Goal: Task Accomplishment & Management: Manage account settings

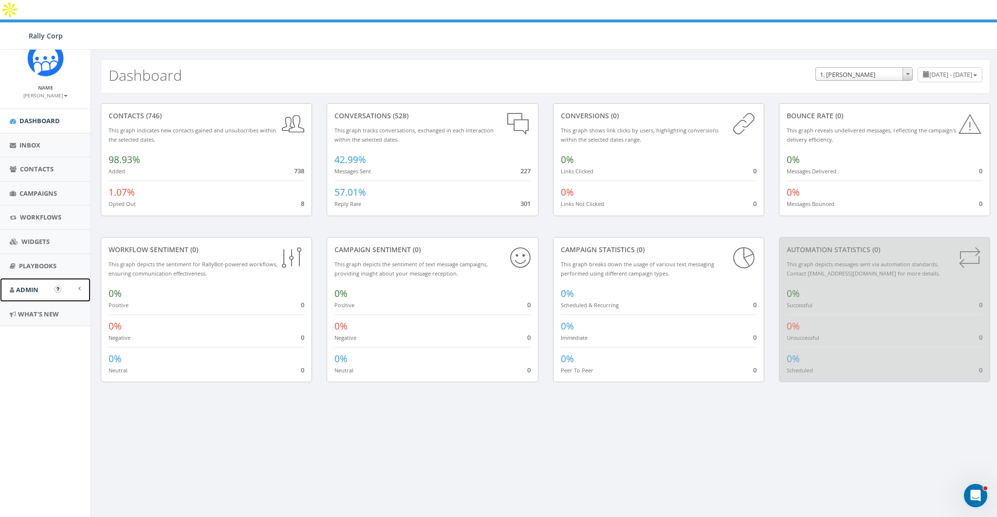
click at [19, 283] on link "Admin" at bounding box center [45, 290] width 91 height 24
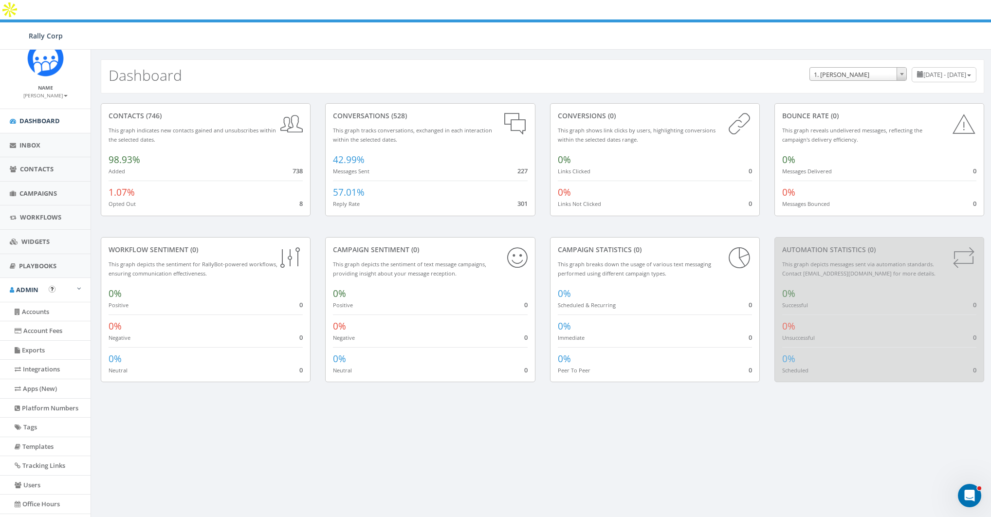
click at [31, 492] on li "Users" at bounding box center [45, 485] width 91 height 19
click at [30, 485] on link "Users" at bounding box center [45, 485] width 91 height 19
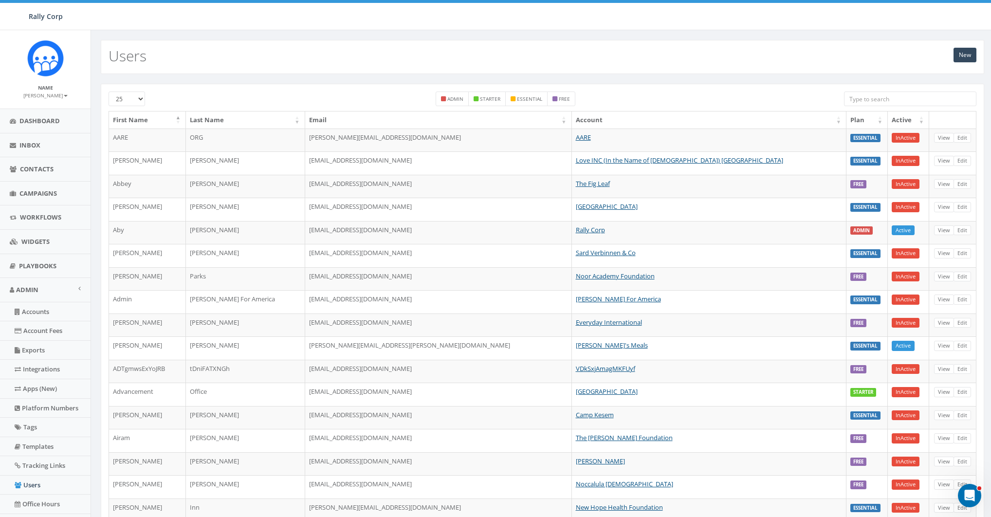
click at [902, 96] on input "search" at bounding box center [910, 99] width 132 height 15
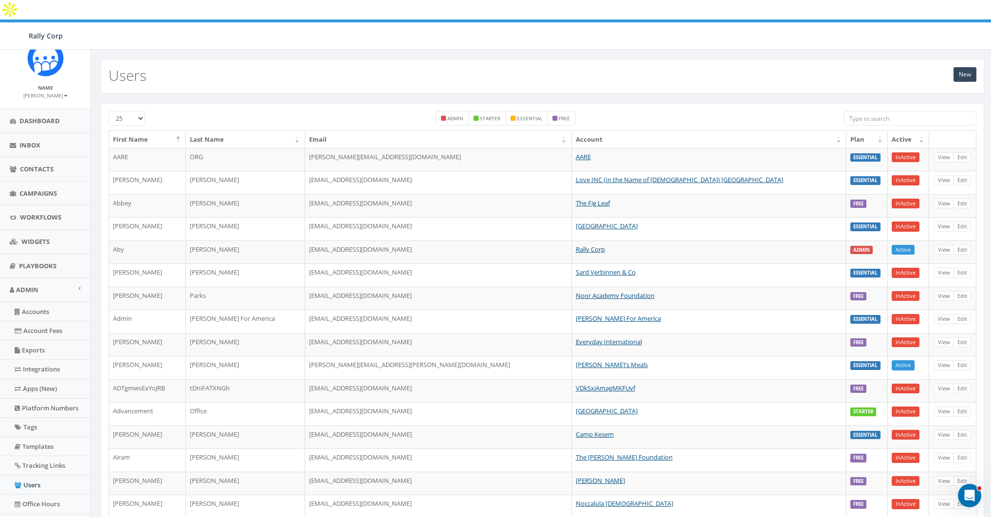
paste input "jess@winnakee.org"
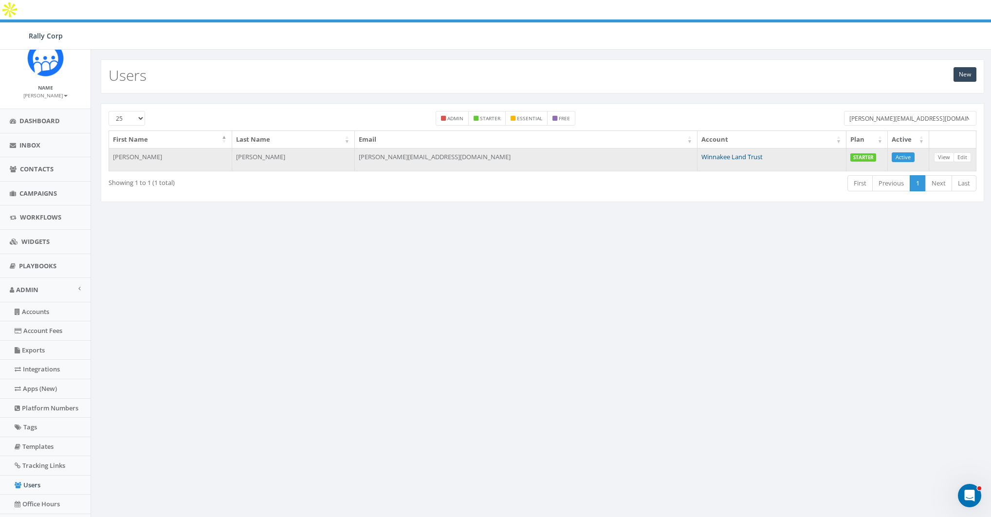
type input "jess@winnakee.org"
click at [701, 152] on link "Winnakee Land Trust" at bounding box center [731, 156] width 61 height 9
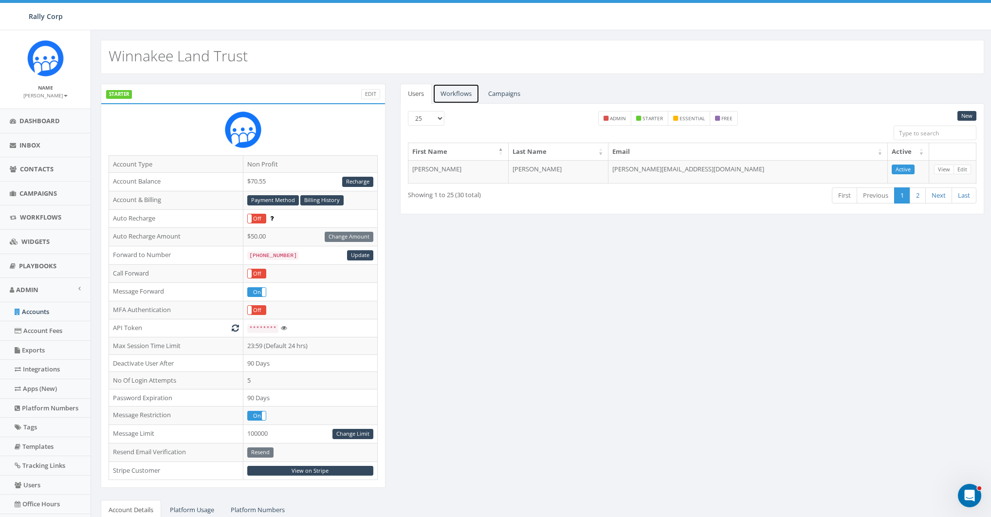
click at [453, 92] on link "Workflows" at bounding box center [456, 94] width 47 height 20
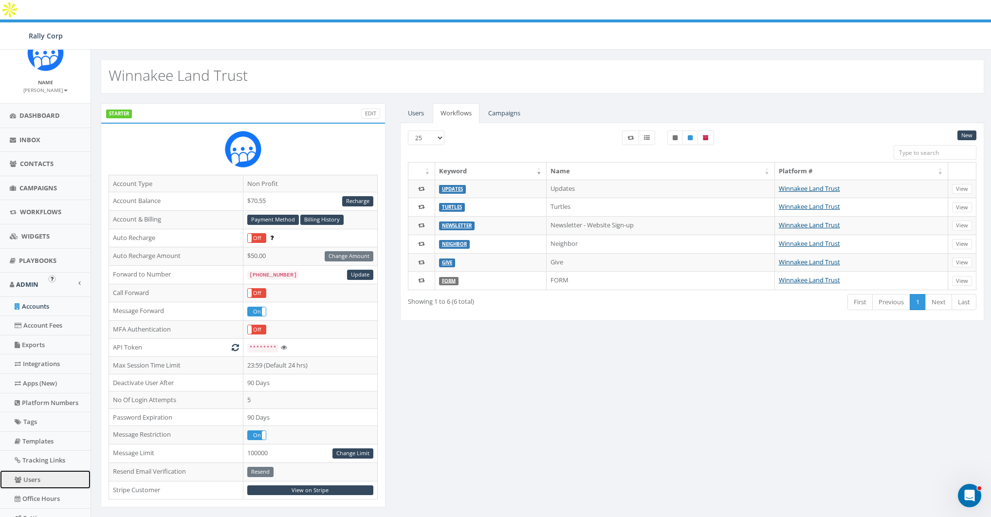
click at [29, 478] on link "Users" at bounding box center [45, 479] width 91 height 19
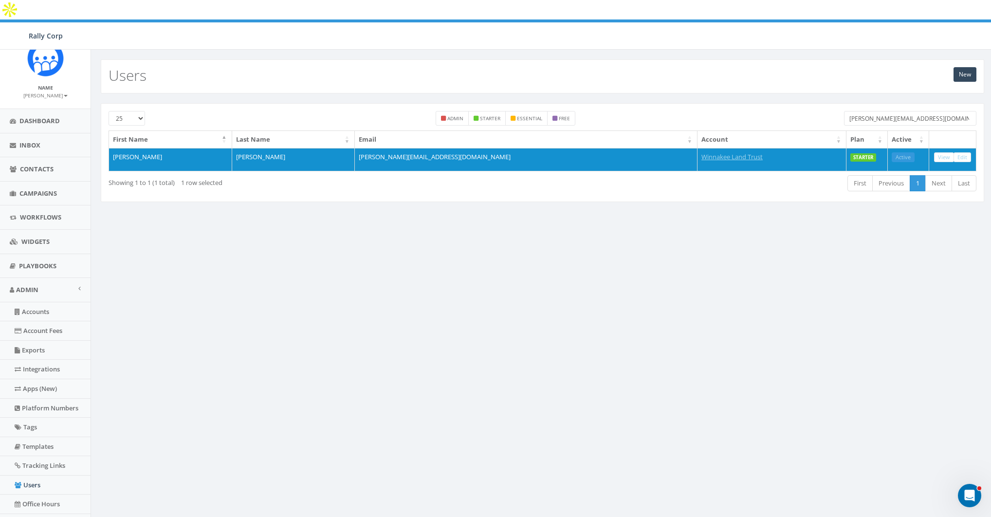
click at [882, 111] on input "jess@winnakee.org" at bounding box center [910, 118] width 132 height 15
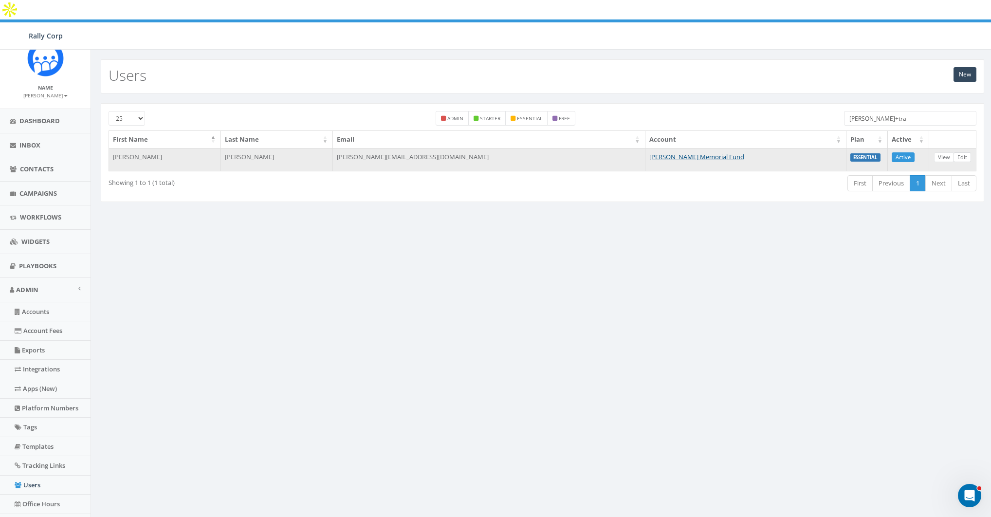
type input "james+tra"
click at [969, 152] on link "Edit" at bounding box center [963, 157] width 18 height 10
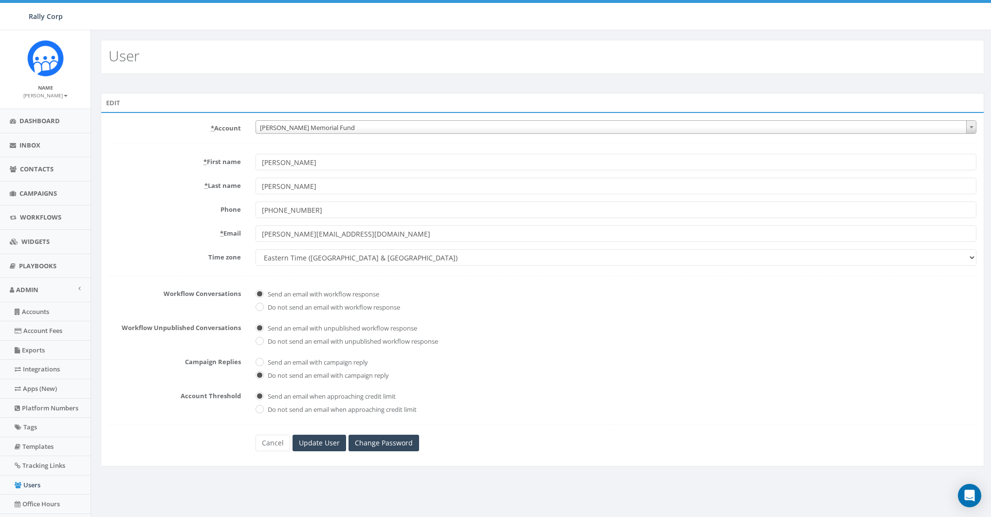
click at [346, 128] on span "Hunter Watson Memorial Fund" at bounding box center [616, 128] width 720 height 14
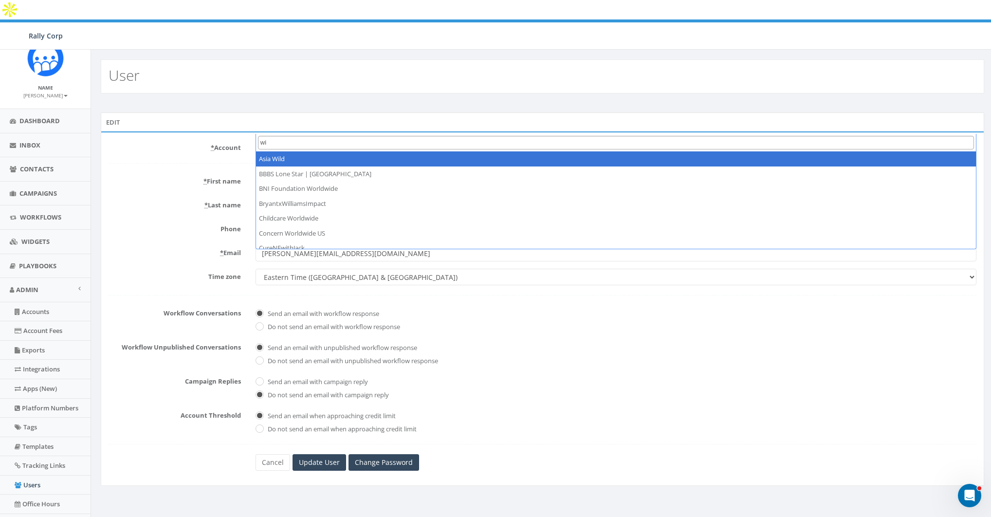
type input "w"
type input "winna"
select select "1330"
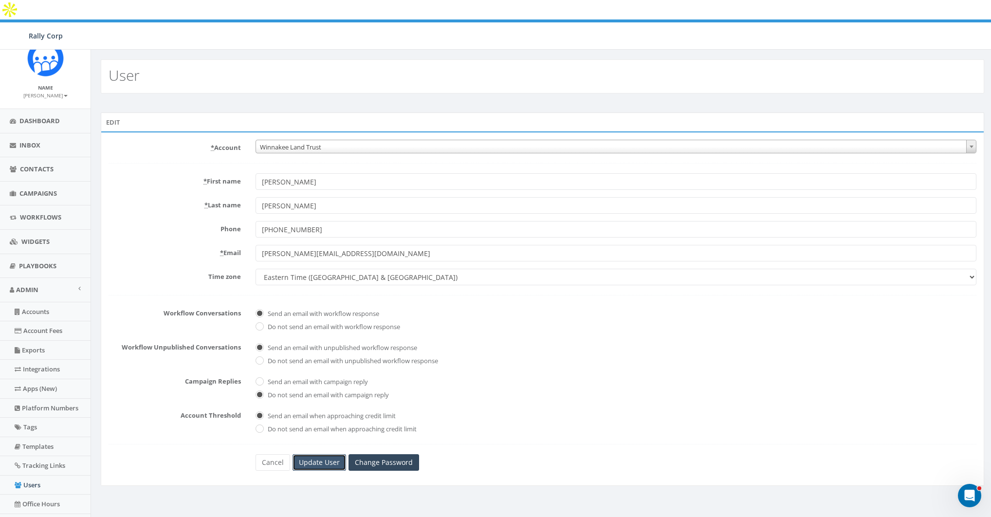
click at [311, 454] on input "Update User" at bounding box center [320, 462] width 54 height 17
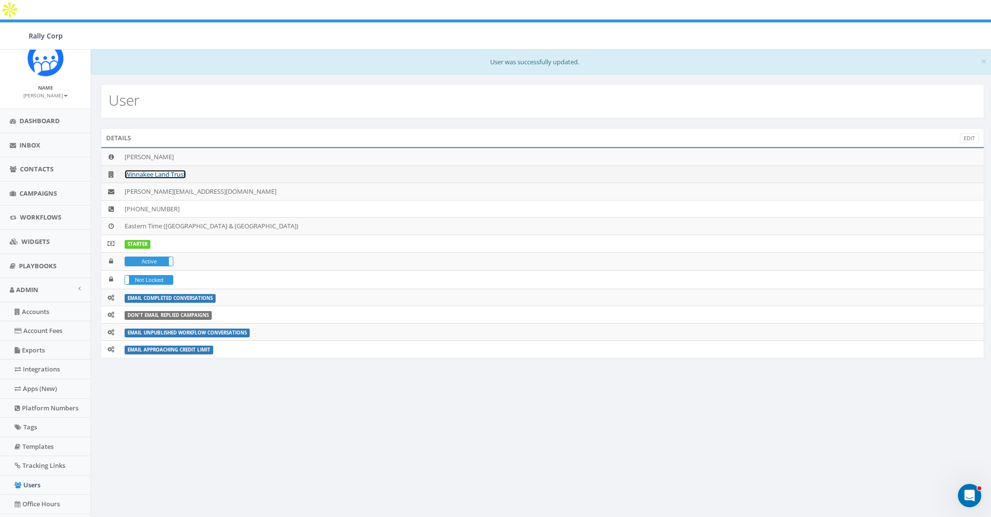
click at [159, 170] on link "Winnakee Land Trust" at bounding box center [155, 174] width 61 height 9
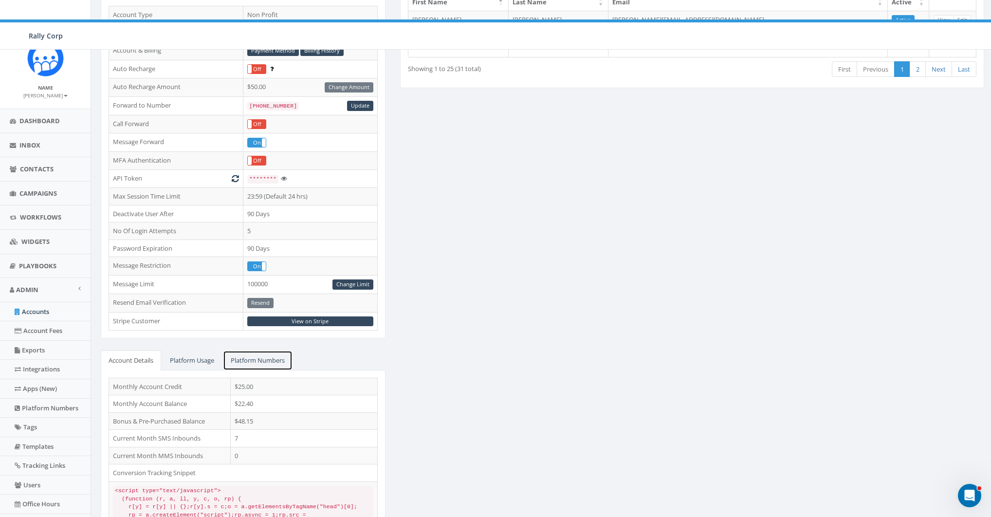
click at [260, 350] on link "Platform Numbers" at bounding box center [258, 360] width 70 height 20
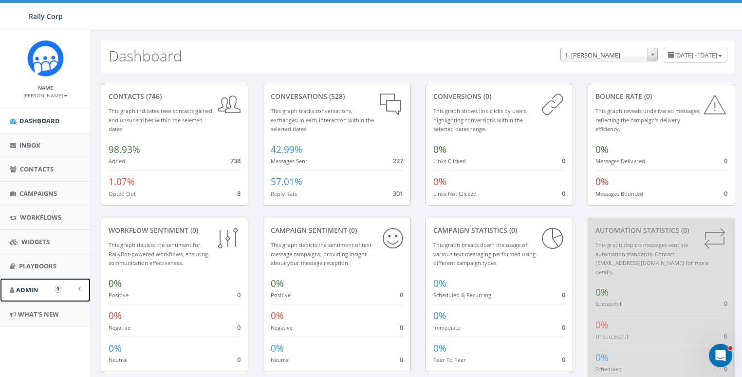
click at [40, 279] on link "Admin" at bounding box center [45, 290] width 91 height 24
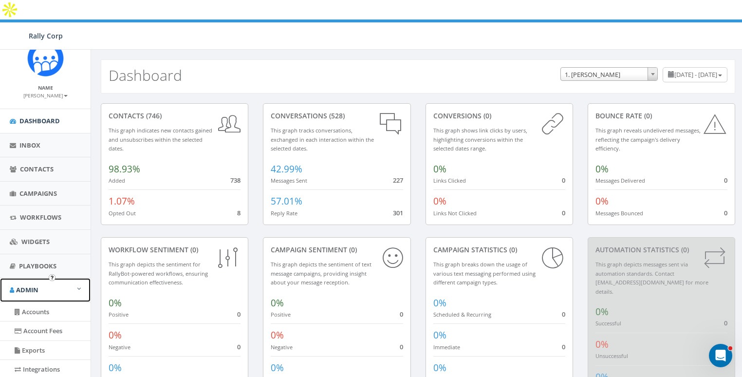
scroll to position [155, 0]
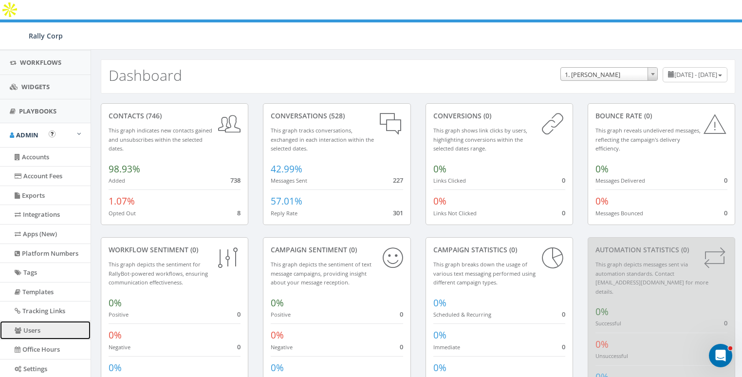
click at [32, 328] on link "Users" at bounding box center [45, 330] width 91 height 19
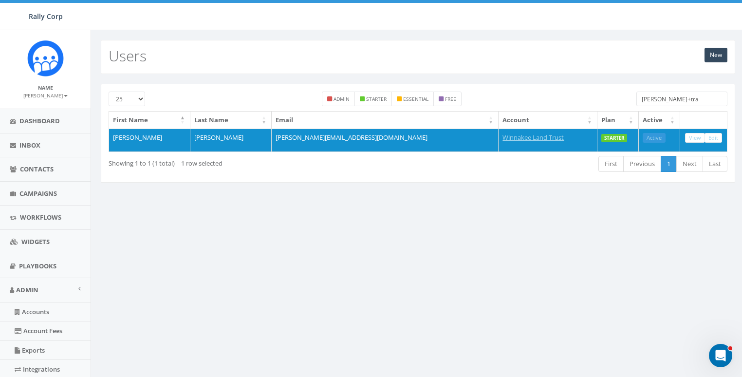
click at [704, 98] on input "[PERSON_NAME]+tra" at bounding box center [681, 99] width 91 height 15
paste input "[PERSON_NAME][EMAIL_ADDRESS][DOMAIN_NAME]"
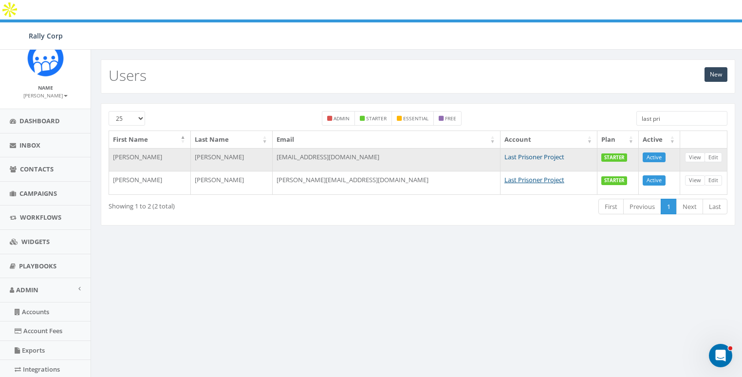
type input "last pri"
click at [504, 152] on link "Last Prisoner Project" at bounding box center [534, 156] width 60 height 9
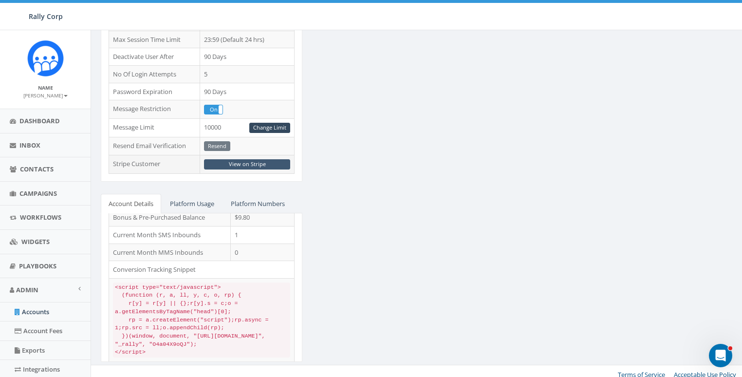
scroll to position [62, 0]
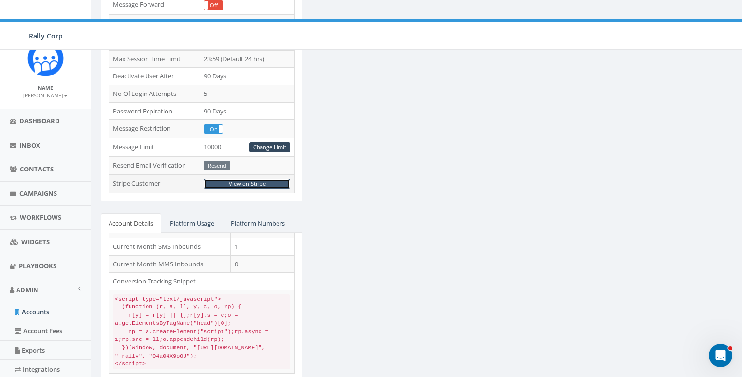
click at [243, 179] on link "View on Stripe" at bounding box center [247, 184] width 86 height 10
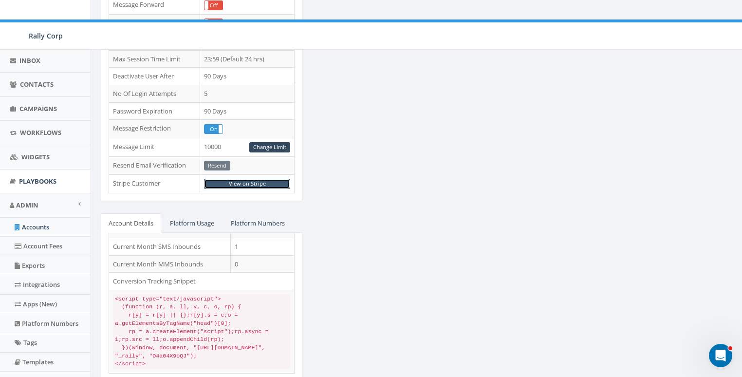
scroll to position [162, 0]
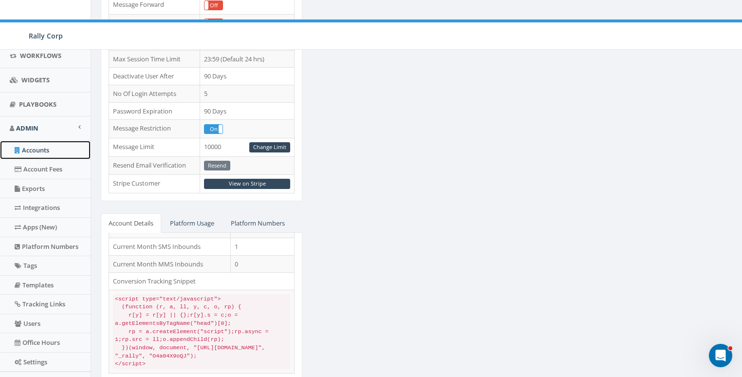
click at [31, 143] on link "Accounts" at bounding box center [45, 150] width 91 height 19
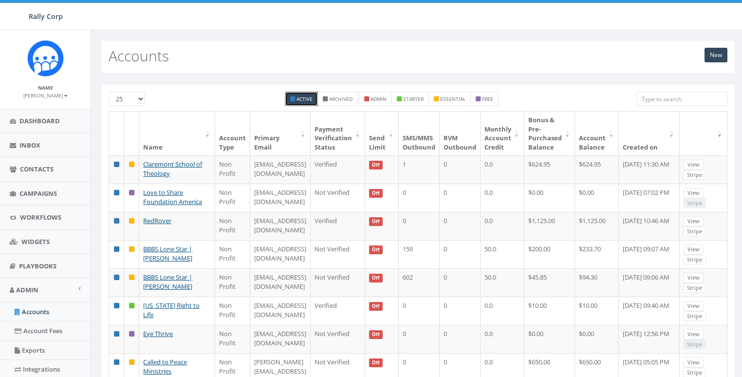
click at [666, 97] on input "search" at bounding box center [681, 99] width 91 height 15
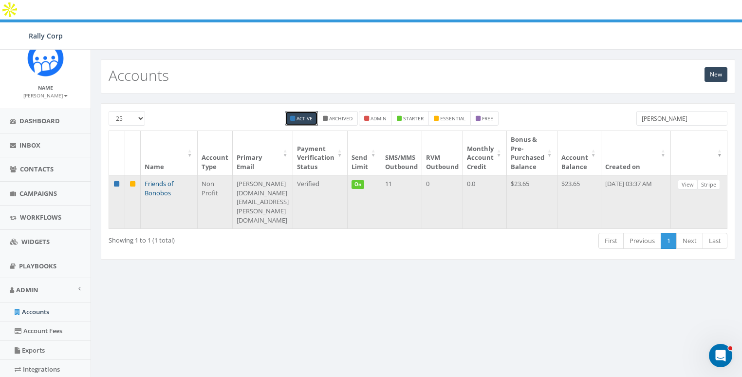
type input "bono"
click at [154, 179] on link "Friends of Bonobos" at bounding box center [159, 188] width 29 height 18
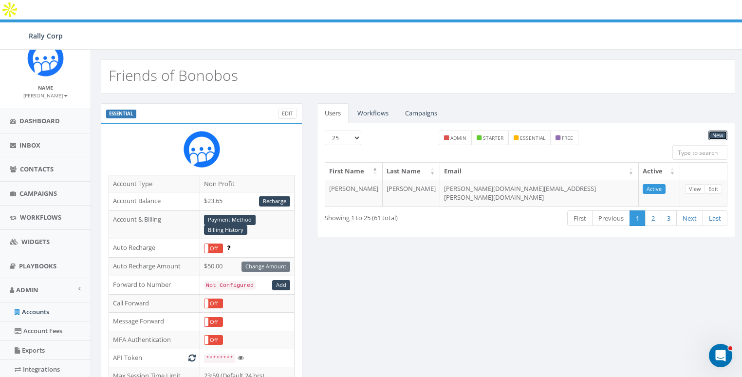
click at [715, 130] on link "New" at bounding box center [717, 135] width 19 height 10
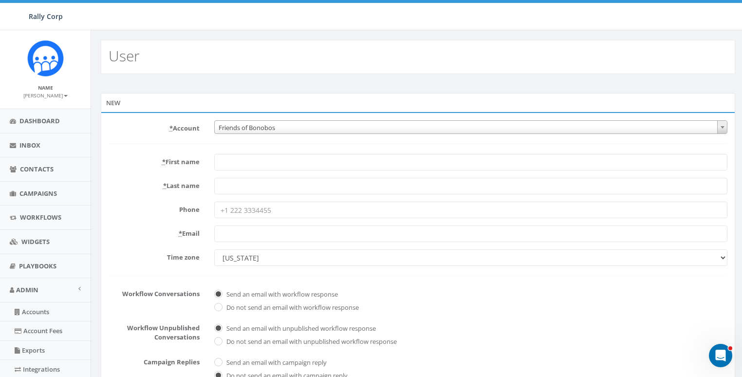
click at [387, 104] on div "New" at bounding box center [418, 102] width 634 height 19
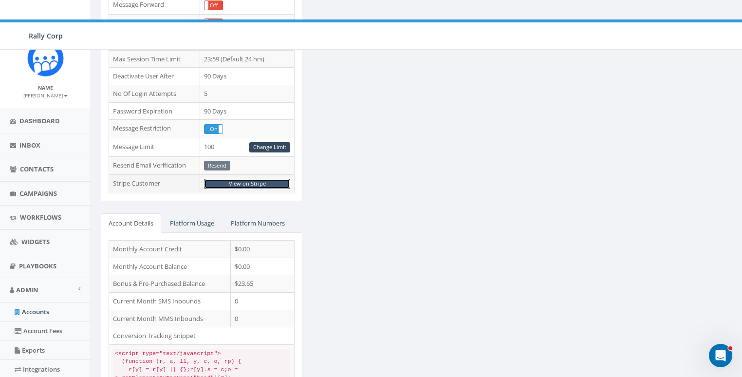
click at [247, 179] on link "View on Stripe" at bounding box center [247, 184] width 86 height 10
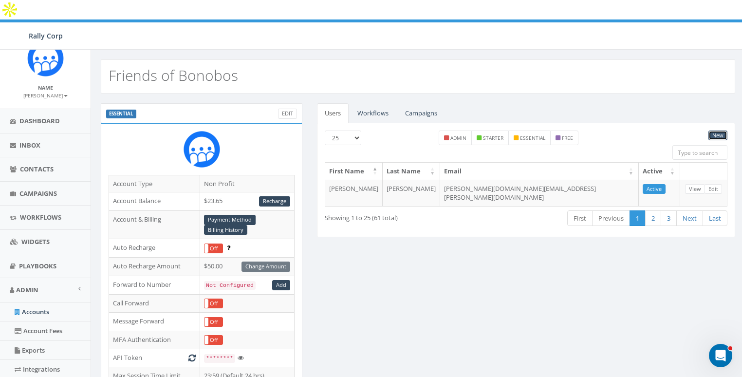
click at [718, 130] on link "New" at bounding box center [717, 135] width 19 height 10
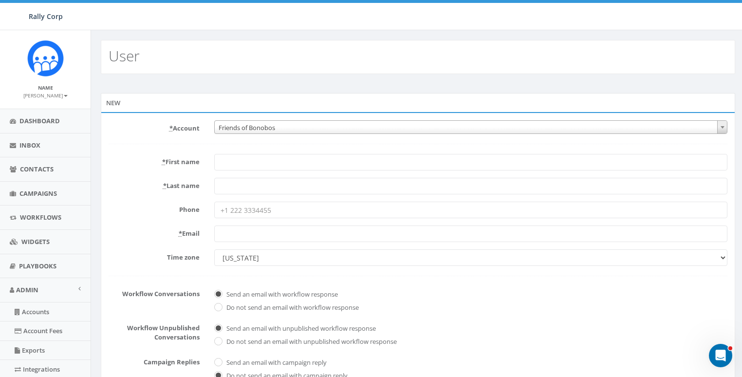
click at [166, 167] on div "* First name" at bounding box center [417, 162] width 633 height 17
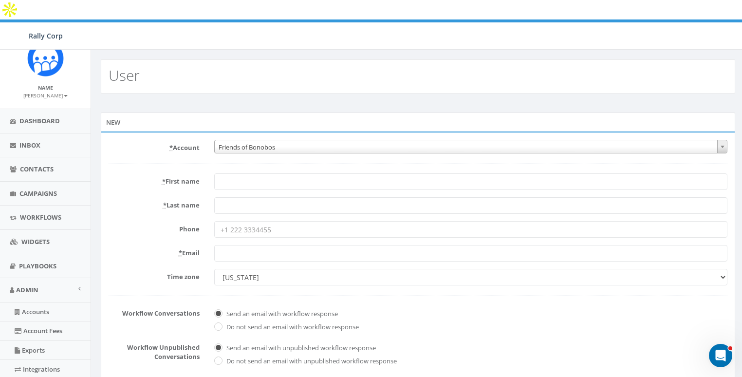
click at [218, 173] on input "* First name" at bounding box center [470, 181] width 513 height 17
click at [247, 173] on input "* First name" at bounding box center [470, 181] width 513 height 17
paste input "kathleen.cook@bonobos.org"
drag, startPoint x: 251, startPoint y: 161, endPoint x: 408, endPoint y: 167, distance: 157.8
click at [408, 173] on input "kathleen.cook@bonobos.org" at bounding box center [470, 181] width 513 height 17
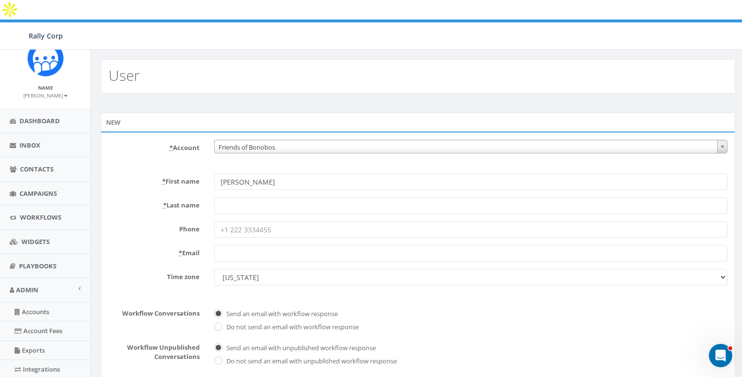
type input "Kathleen"
paste input "cook@bonobos.org"
type input "Cook"
paste input "cook@bonobos.org"
click at [260, 245] on input "cook@bonobos.org" at bounding box center [470, 253] width 513 height 17
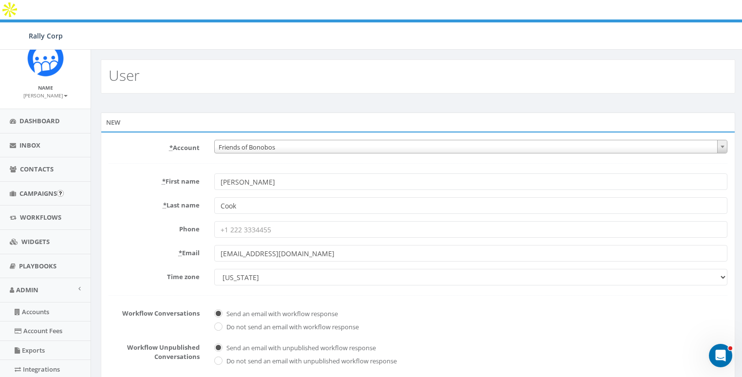
click at [260, 245] on input "cook@bonobos.org" at bounding box center [470, 253] width 513 height 17
paste input "kathleen."
type input "kathleen.cook@bonobos.org"
click at [136, 221] on form "* Account 10,000 Degrees 10 CAN, Inc. 180 Skate 1. James Martin 2Life Communiti…" at bounding box center [418, 323] width 619 height 366
click at [243, 269] on select "Alaska America/Adak America/Anchorage America/Boise America/Detroit America/Ind…" at bounding box center [470, 277] width 513 height 17
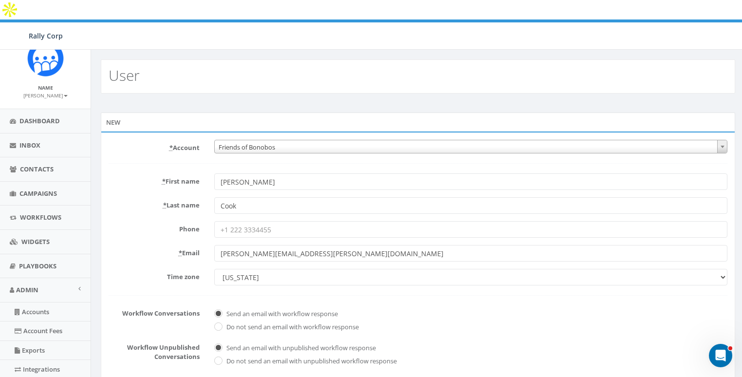
select select "Eastern Time (US & Canada)"
click at [214, 269] on select "Alaska America/Adak America/Anchorage America/Boise America/Detroit America/Ind…" at bounding box center [470, 277] width 513 height 17
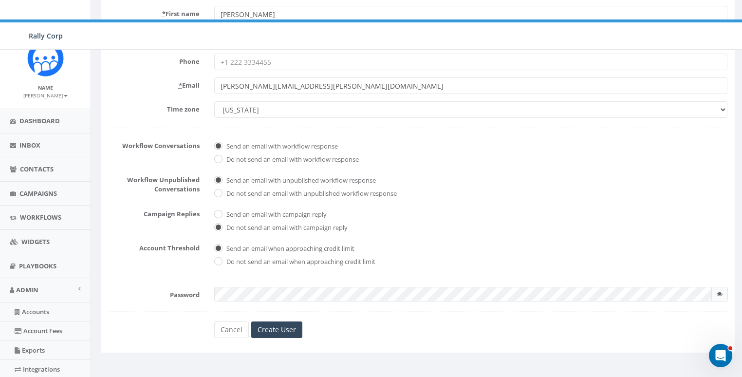
scroll to position [205, 0]
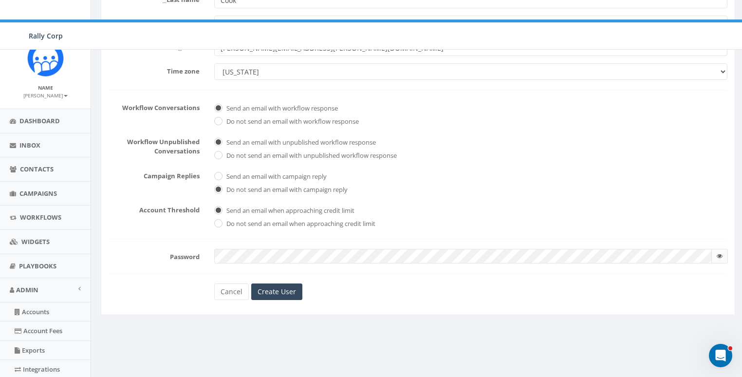
checkbox input "true"
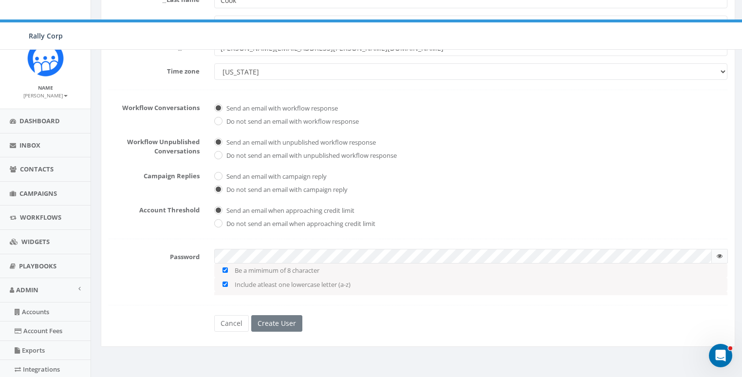
click at [493, 347] on div "* Account 10,000 Degrees 10 CAN, Inc. 180 Skate 1. James Martin 2Life Communiti…" at bounding box center [418, 136] width 634 height 421
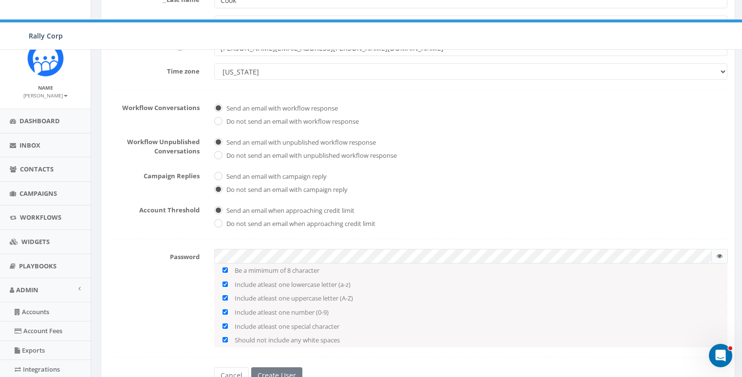
checkbox input "true"
click at [174, 267] on div "Password Be a mimimum of 8 character Include atleast one lowercase letter (a-z)…" at bounding box center [417, 298] width 633 height 98
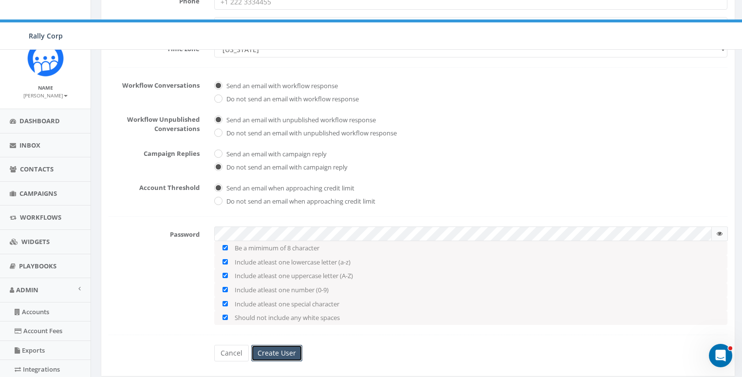
click at [278, 345] on input "Create User" at bounding box center [276, 353] width 51 height 17
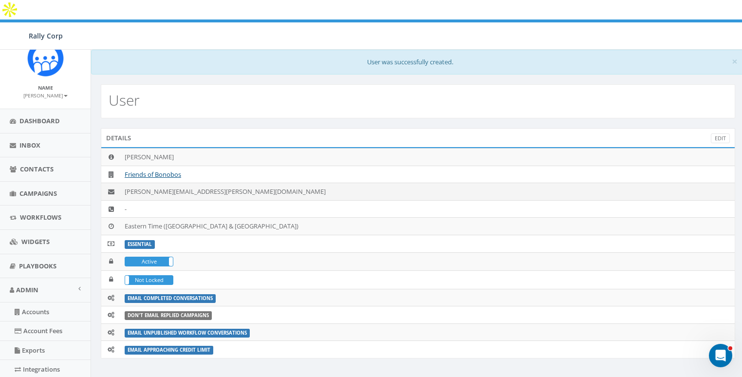
click at [196, 183] on td "kathleen.cook@bonobos.org" at bounding box center [428, 192] width 614 height 18
copy td "kathleen.cook@bonobos.org"
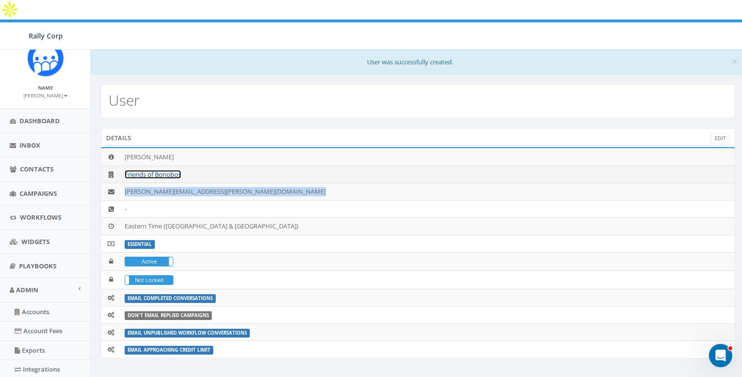
click at [170, 170] on link "Friends of Bonobos" at bounding box center [153, 174] width 56 height 9
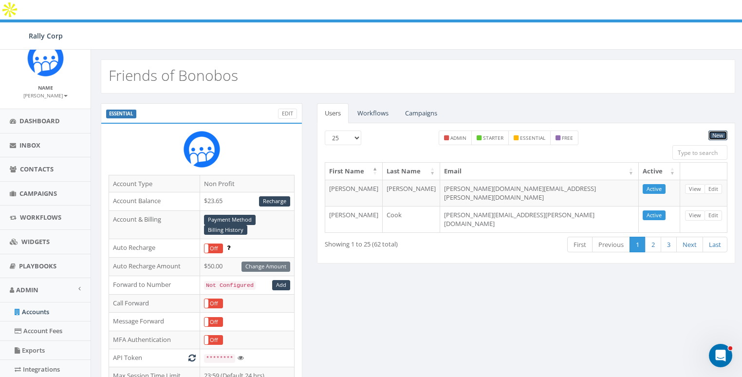
click at [716, 130] on link "New" at bounding box center [717, 135] width 19 height 10
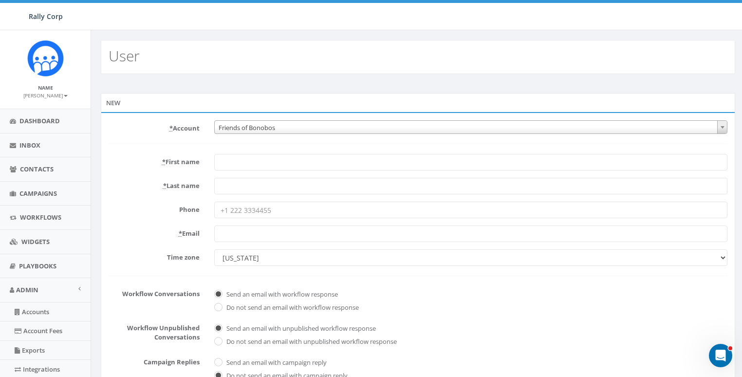
click at [150, 145] on form "* Account 10,000 Degrees 10 CAN, Inc. 180 Skate 1. [PERSON_NAME] 2Life Communit…" at bounding box center [418, 303] width 619 height 366
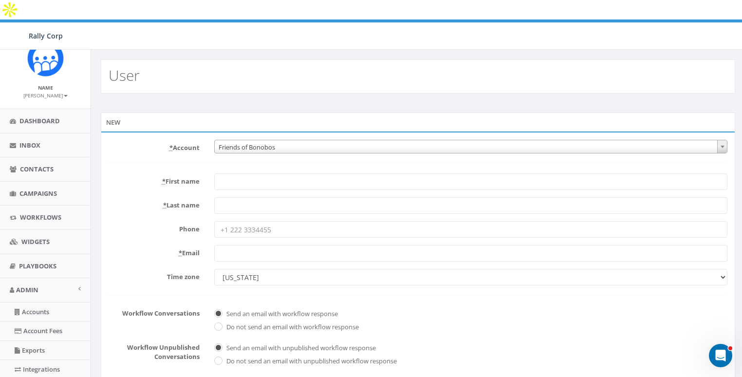
click at [244, 245] on input "* Email" at bounding box center [470, 253] width 513 height 17
paste input "[PERSON_NAME][EMAIL_ADDRESS][DOMAIN_NAME]"
type input "[PERSON_NAME][EMAIL_ADDRESS][DOMAIN_NAME]"
click at [193, 269] on label "Time zone" at bounding box center [154, 275] width 106 height 13
click at [214, 269] on select "Alaska America/Adak America/Anchorage America/Boise America/Detroit America/Ind…" at bounding box center [470, 277] width 513 height 17
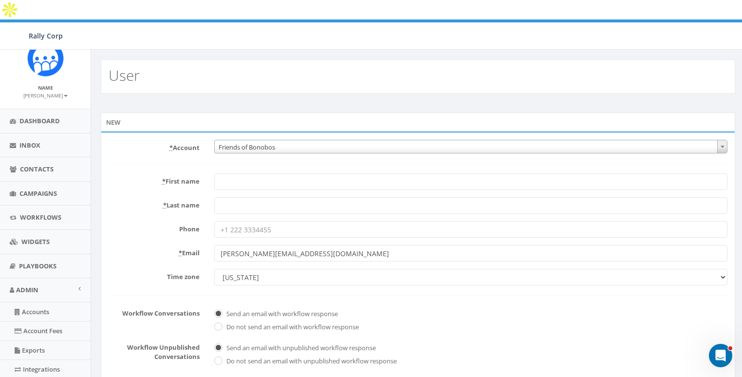
click at [244, 269] on select "Alaska America/Adak America/Anchorage America/Boise America/Detroit America/Ind…" at bounding box center [470, 277] width 513 height 17
select select "Eastern Time ([GEOGRAPHIC_DATA] & [GEOGRAPHIC_DATA])"
click at [214, 269] on select "Alaska America/Adak America/Anchorage America/Boise America/Detroit America/Ind…" at bounding box center [470, 277] width 513 height 17
click at [231, 173] on input "* First name" at bounding box center [470, 181] width 513 height 17
click at [244, 173] on input "* First name" at bounding box center [470, 181] width 513 height 17
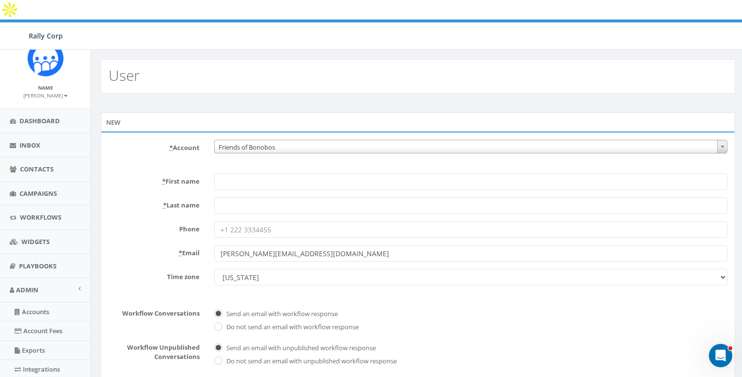
paste input "[PERSON_NAME]"
click at [246, 173] on input "[PERSON_NAME]" at bounding box center [470, 181] width 513 height 17
click at [303, 173] on input "[PERSON_NAME]" at bounding box center [470, 181] width 513 height 17
type input "Kendra"
paste input "Stanziola-Mirrop"
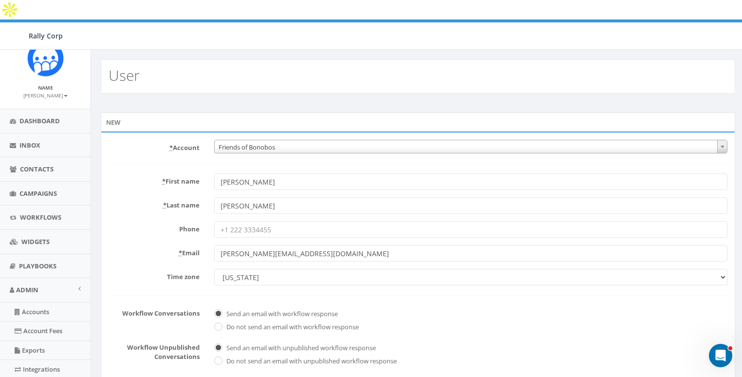
type input "Stanziola-Mirrop"
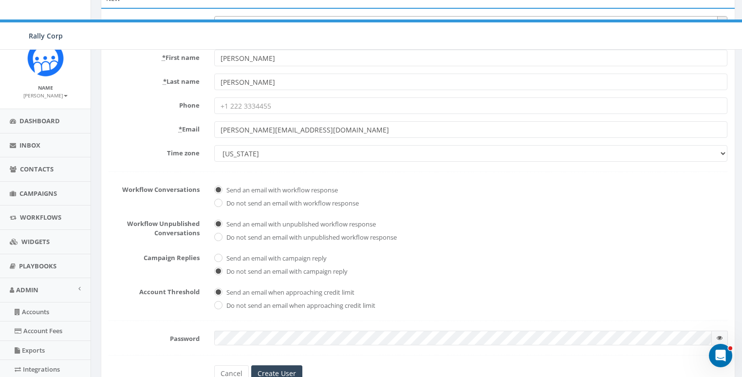
scroll to position [205, 0]
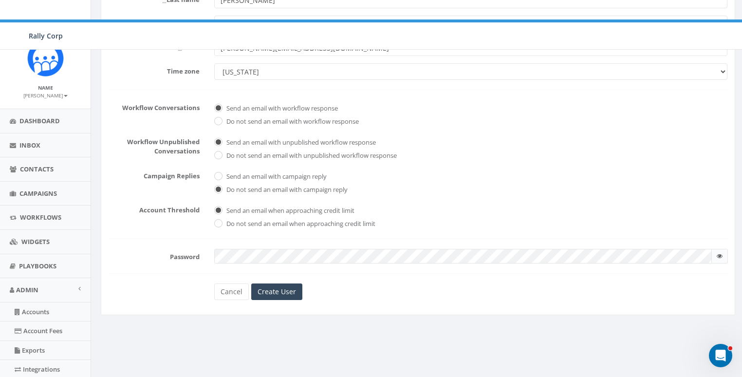
checkbox input "true"
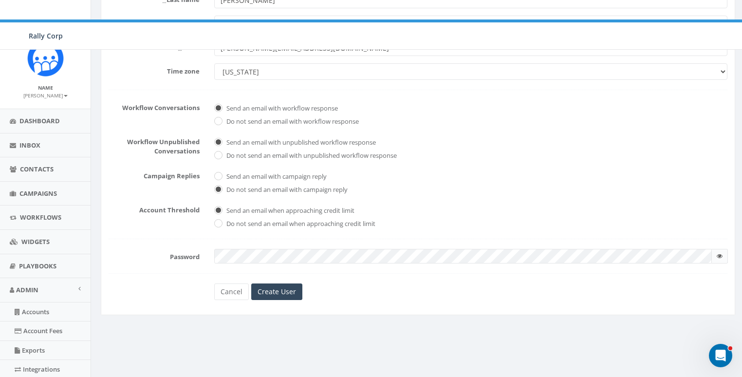
checkbox input "true"
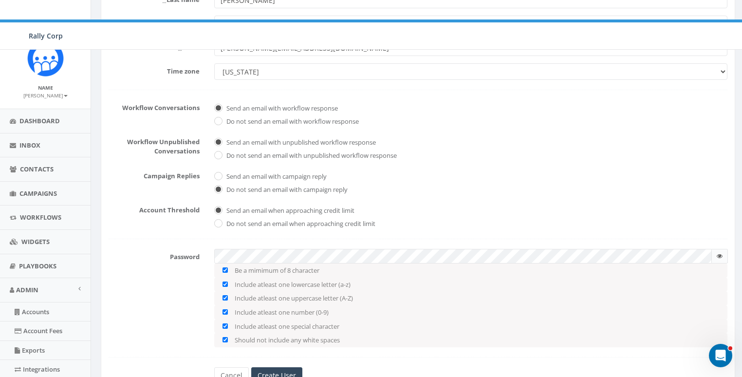
click at [143, 291] on div "Password Be a mimimum of 8 character Include atleast one lowercase letter (a-z)…" at bounding box center [417, 298] width 633 height 98
click at [279, 367] on input "Create User" at bounding box center [276, 375] width 51 height 17
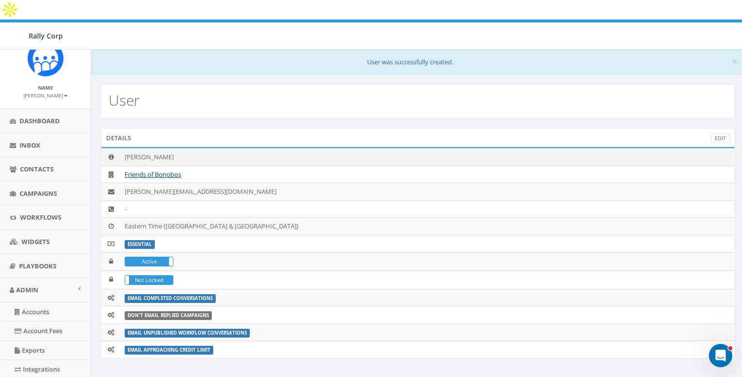
drag, startPoint x: 215, startPoint y: 110, endPoint x: 178, endPoint y: 140, distance: 47.7
click at [215, 128] on div "Details Edit" at bounding box center [418, 137] width 634 height 19
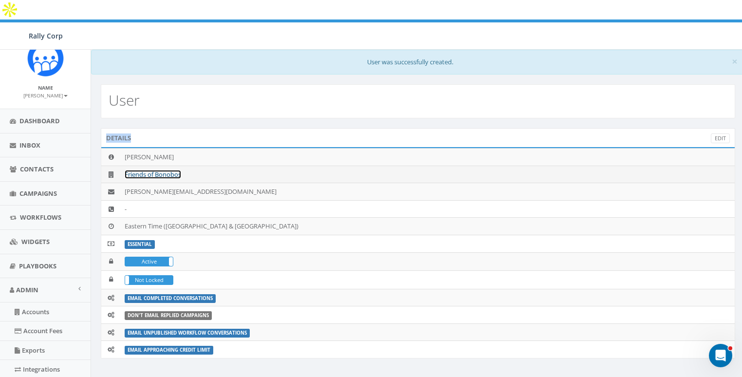
click at [142, 170] on link "Friends of Bonobos" at bounding box center [153, 174] width 56 height 9
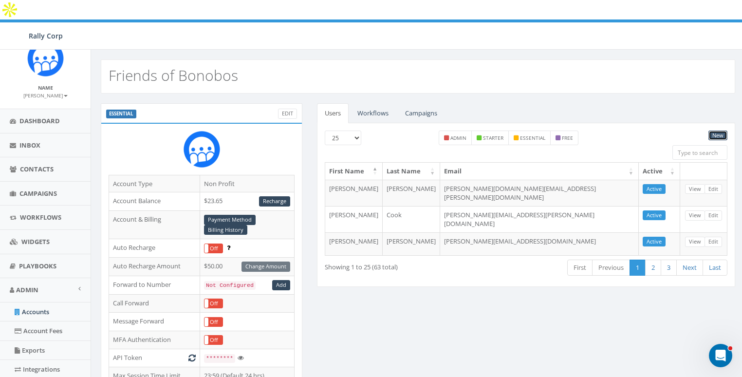
click at [714, 130] on link "New" at bounding box center [717, 135] width 19 height 10
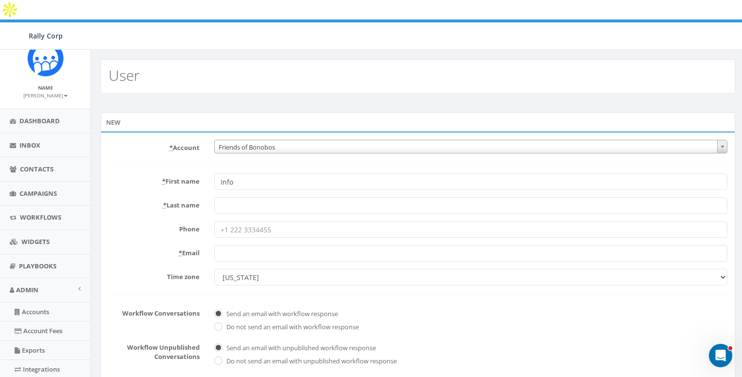
type input "Info"
type input "Inbox"
paste input "Team Bonobos"
paste input "[EMAIL_ADDRESS][DOMAIN_NAME]"
type input "[EMAIL_ADDRESS][DOMAIN_NAME]"
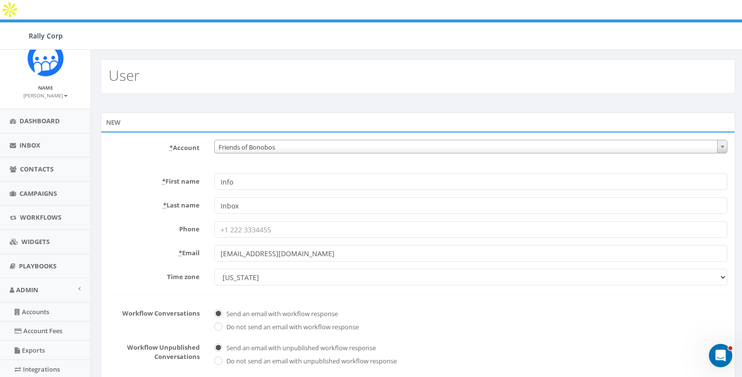
click at [140, 221] on form "* Account 10,000 Degrees 10 CAN, Inc. 180 Skate 1. [PERSON_NAME] 2Life Communit…" at bounding box center [418, 323] width 619 height 366
click at [267, 269] on select "Alaska America/Adak America/Anchorage America/Boise America/Detroit America/Ind…" at bounding box center [470, 277] width 513 height 17
click at [214, 269] on select "Alaska America/Adak America/Anchorage America/Boise America/Detroit America/Ind…" at bounding box center [470, 277] width 513 height 17
click at [247, 269] on select "Alaska America/Adak America/Anchorage America/Boise America/Detroit America/Ind…" at bounding box center [470, 277] width 513 height 17
select select "Eastern Time ([GEOGRAPHIC_DATA] & [GEOGRAPHIC_DATA])"
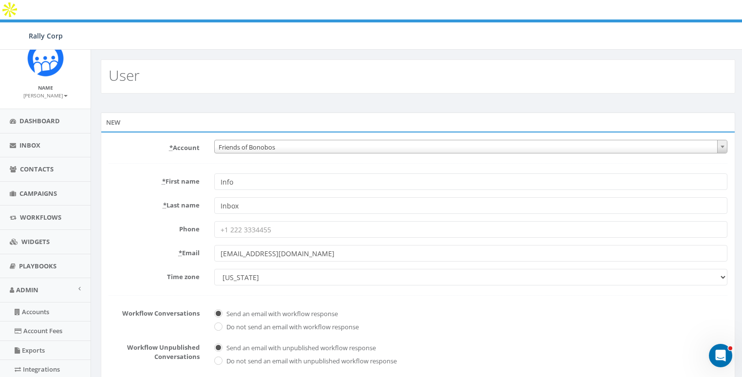
click at [214, 269] on select "Alaska America/Adak America/Anchorage America/Boise America/Detroit America/Ind…" at bounding box center [470, 277] width 513 height 17
click at [148, 247] on form "* Account 10,000 Degrees 10 CAN, Inc. 180 Skate 1. James Martin 2Life Communiti…" at bounding box center [418, 323] width 619 height 366
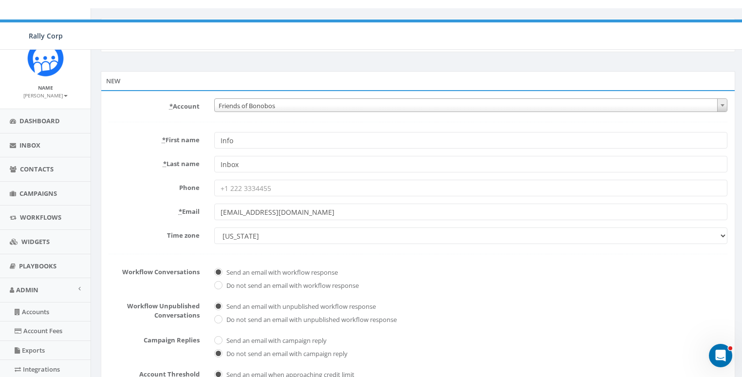
scroll to position [205, 0]
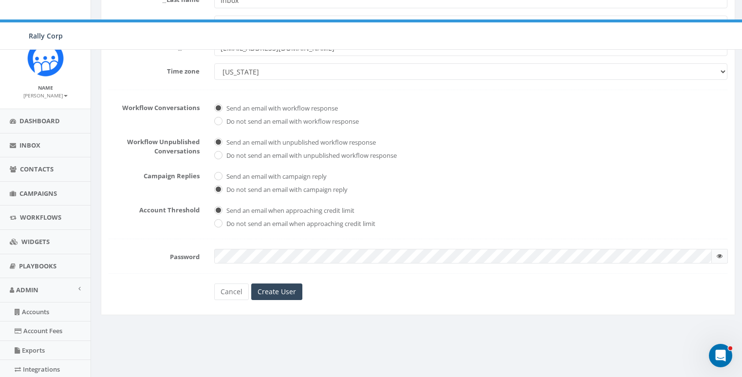
checkbox input "true"
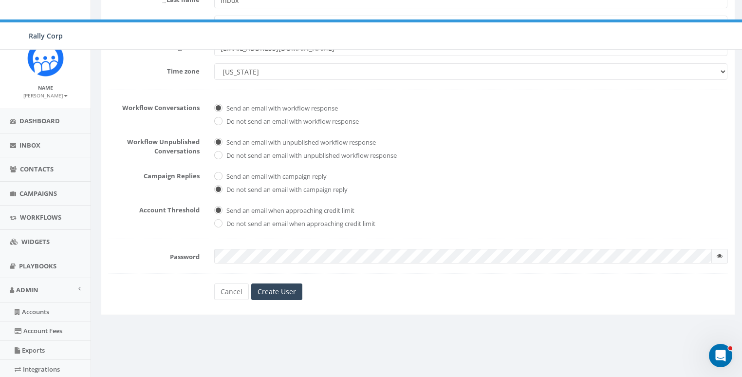
checkbox input "true"
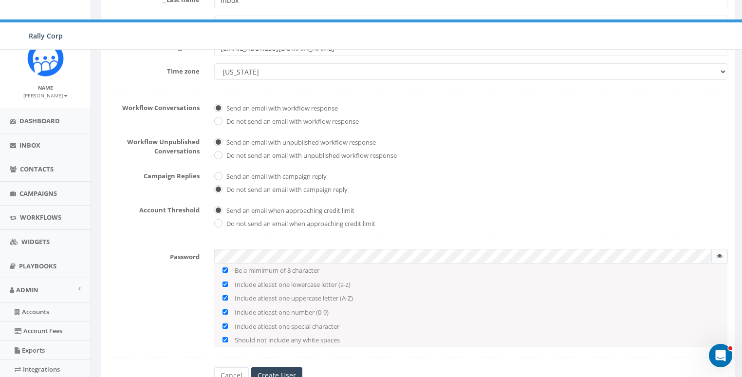
click at [194, 274] on div "Password Be a mimimum of 8 character Include atleast one lowercase letter (a-z)…" at bounding box center [417, 298] width 633 height 98
click at [259, 367] on input "Create User" at bounding box center [276, 375] width 51 height 17
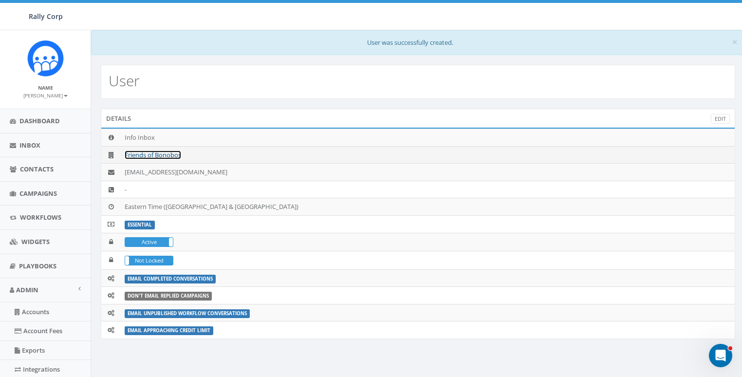
click at [174, 150] on link "Friends of Bonobos" at bounding box center [153, 154] width 56 height 9
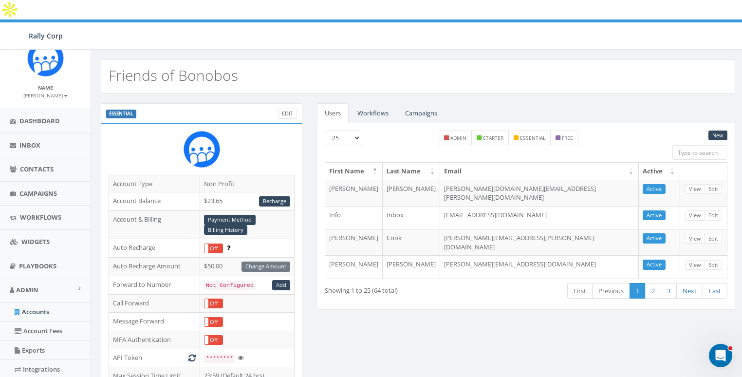
click at [344, 59] on div "Friends of Bonobos" at bounding box center [418, 76] width 634 height 34
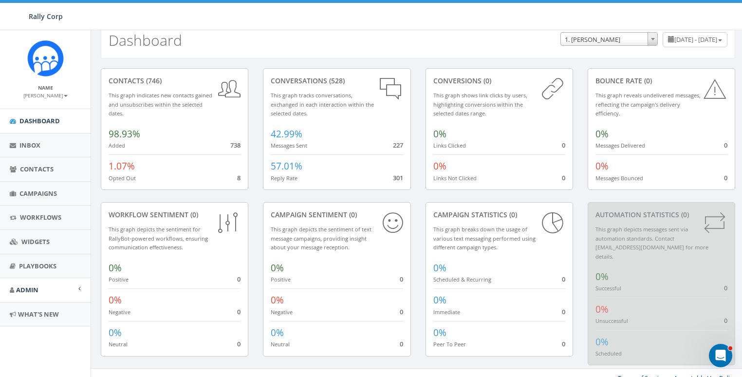
scroll to position [16, 0]
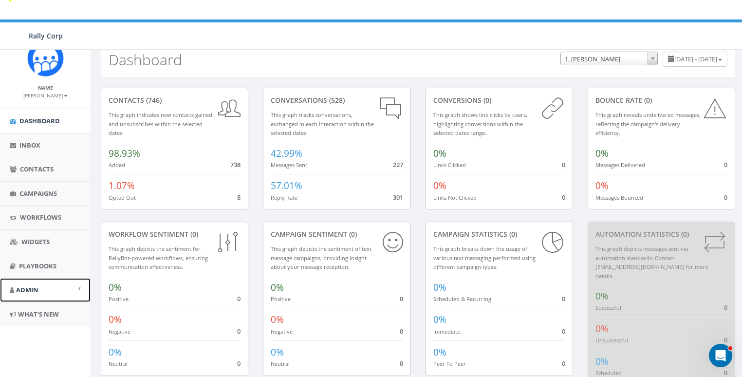
click at [40, 286] on link "Admin" at bounding box center [45, 290] width 91 height 24
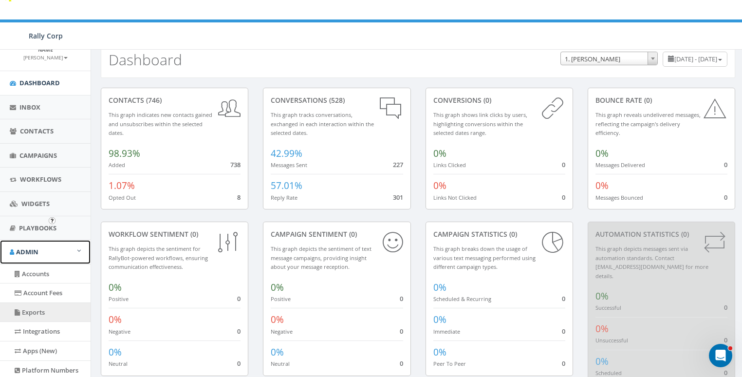
scroll to position [70, 0]
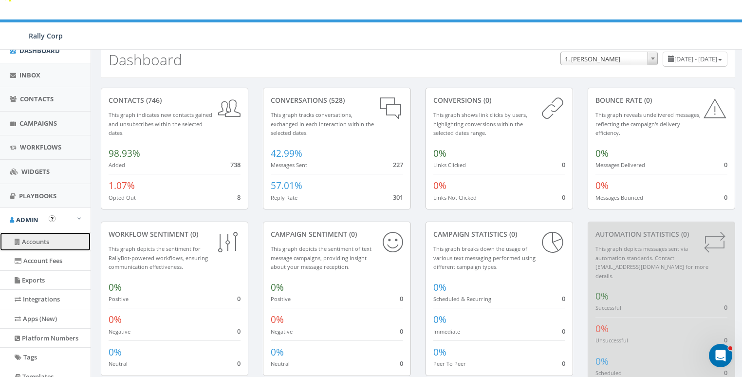
click at [40, 237] on link "Accounts" at bounding box center [45, 241] width 91 height 19
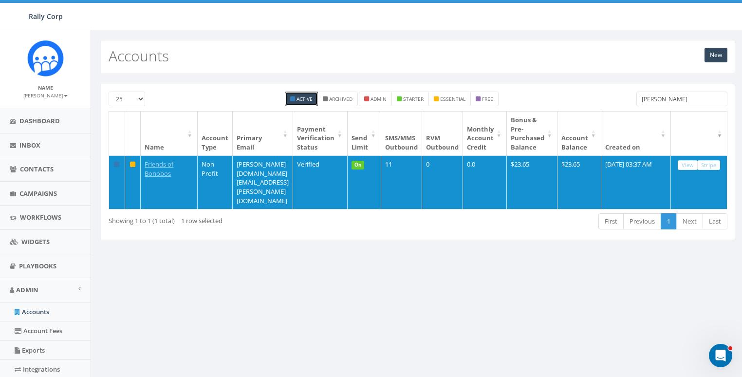
click at [666, 95] on input "bono" at bounding box center [681, 99] width 91 height 15
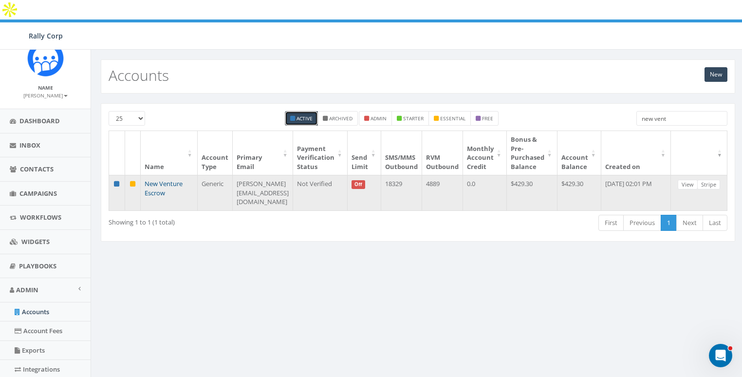
type input "new vent"
click at [161, 179] on link "New Venture Escrow" at bounding box center [164, 188] width 38 height 18
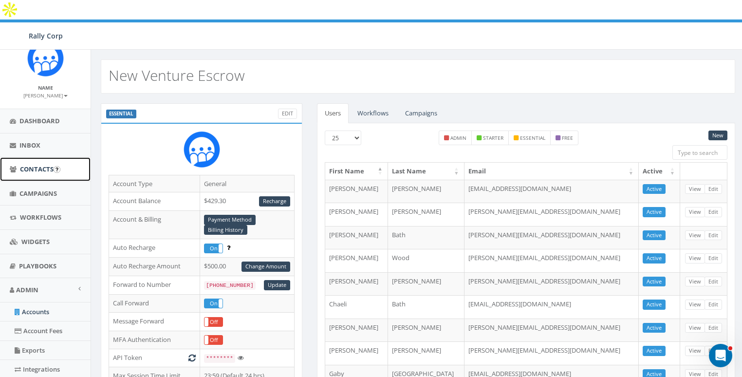
click at [28, 171] on span "Contacts" at bounding box center [37, 169] width 34 height 9
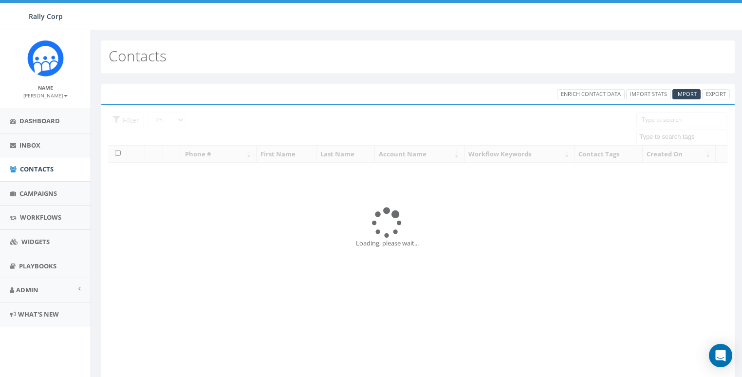
select select
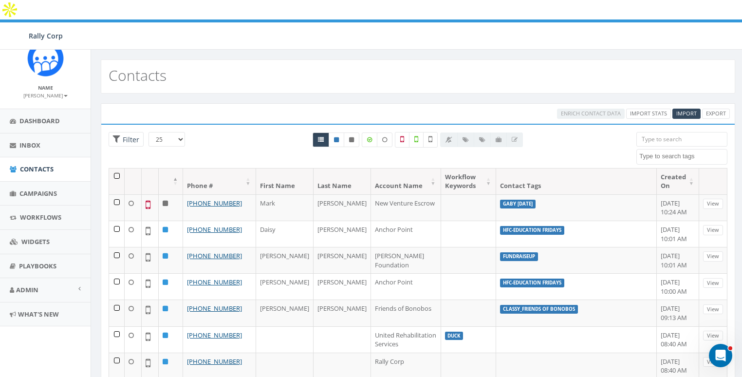
click at [667, 132] on input "search" at bounding box center [681, 139] width 91 height 15
paste input "[PHONE_NUMBER]"
type input "[PHONE_NUMBER]"
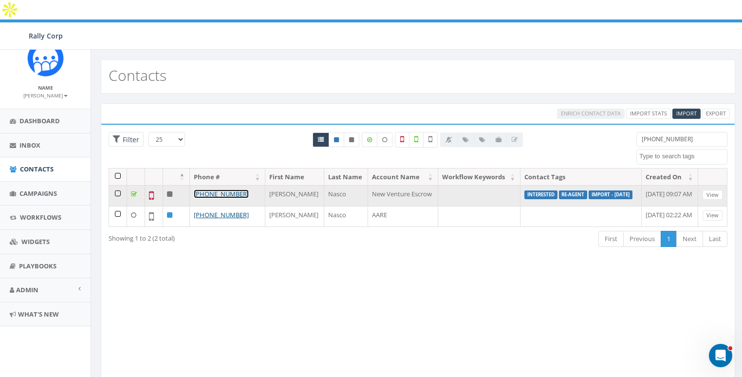
click at [216, 189] on link "[PHONE_NUMBER]" at bounding box center [221, 193] width 55 height 9
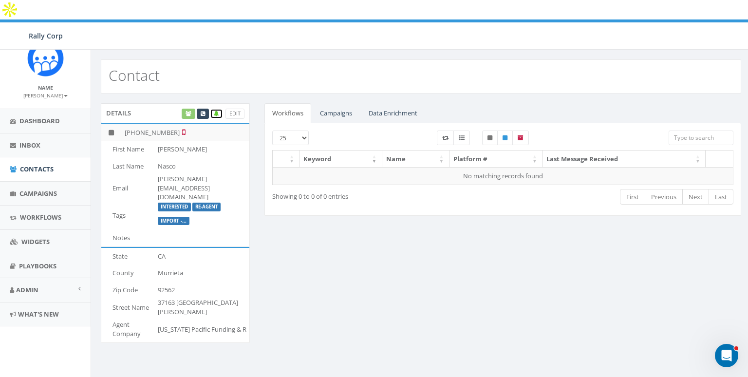
click at [216, 111] on icon at bounding box center [216, 113] width 5 height 5
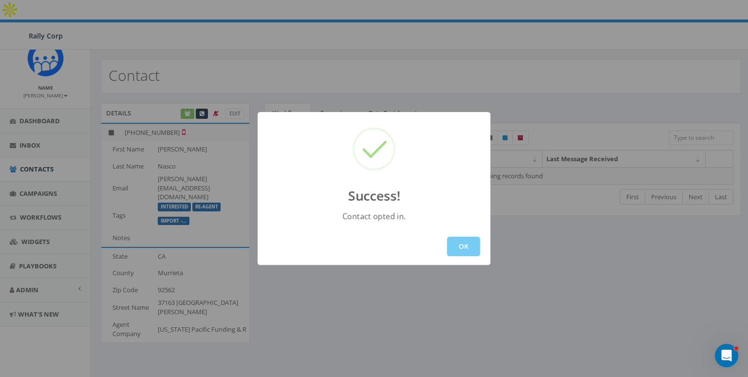
click at [453, 247] on button "OK" at bounding box center [463, 246] width 33 height 19
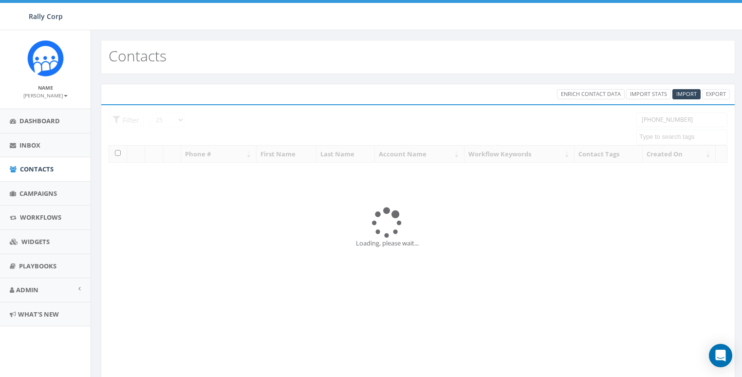
select select
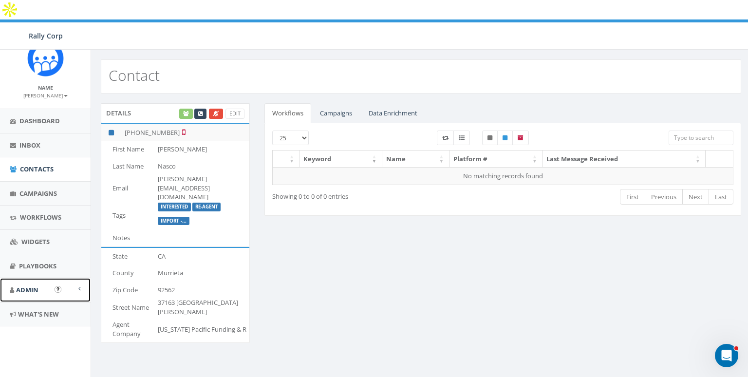
click at [33, 287] on span "Admin" at bounding box center [27, 289] width 22 height 9
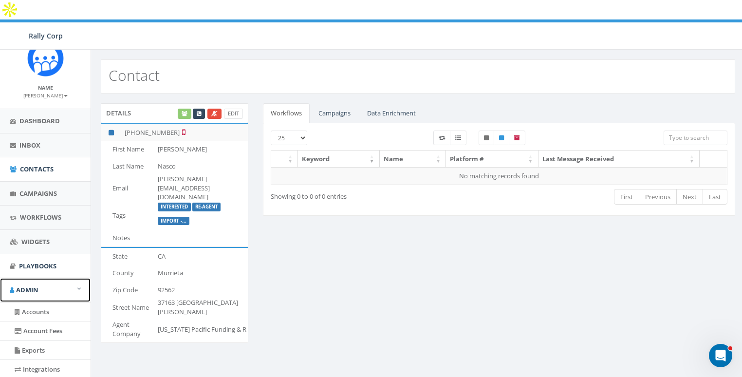
scroll to position [205, 0]
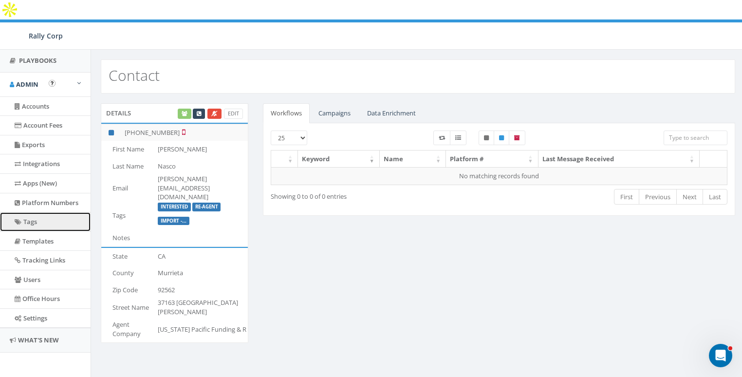
click at [33, 221] on link "Tags" at bounding box center [45, 221] width 91 height 19
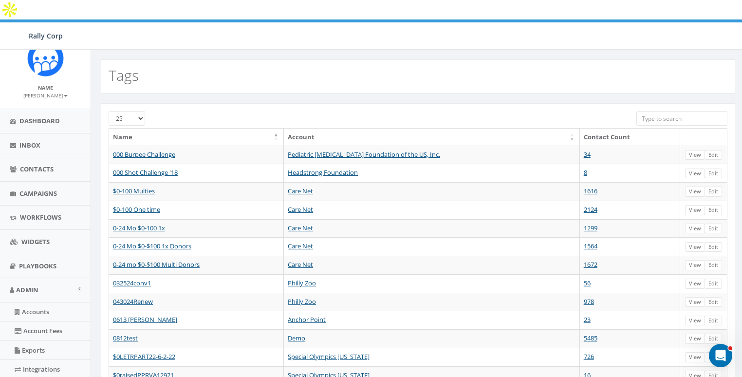
click at [684, 111] on input "search" at bounding box center [681, 118] width 91 height 15
click at [668, 111] on input "search" at bounding box center [681, 118] width 91 height 15
paste input "[PERSON_NAME] [DATE]"
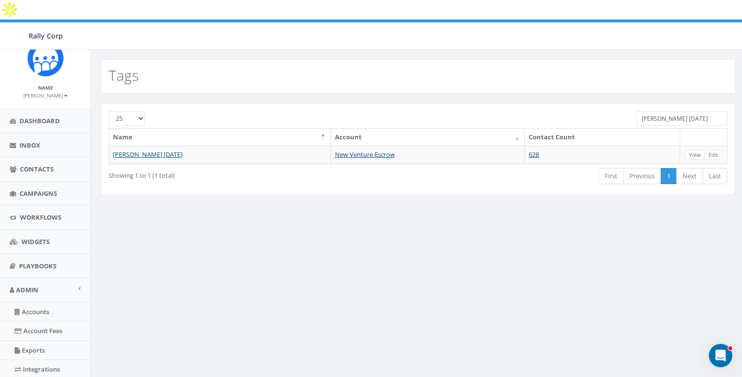
type input "[PERSON_NAME] [DATE]"
click at [313, 239] on div "Tags 25 50 100 [PERSON_NAME] [DATE] Name Account Contact Count [PERSON_NAME] [D…" at bounding box center [418, 326] width 654 height 552
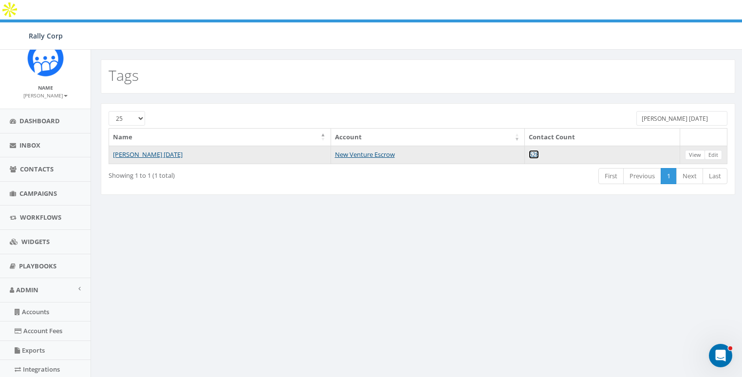
click at [537, 150] on link "628" at bounding box center [534, 154] width 10 height 9
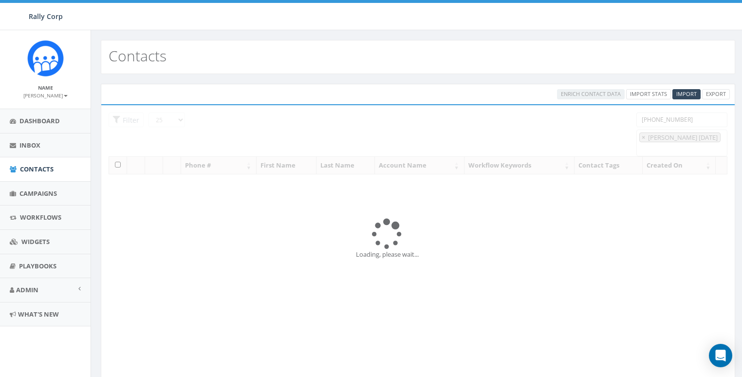
select select "[PERSON_NAME] [DATE]"
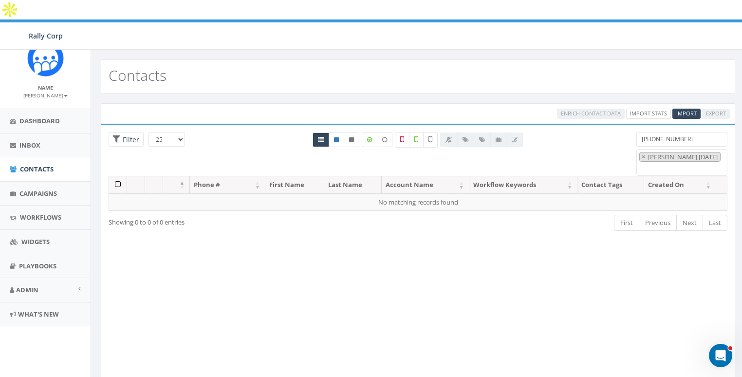
click at [689, 132] on input "[PHONE_NUMBER]" at bounding box center [681, 139] width 91 height 15
click at [525, 109] on div "Enrich Contact Data Import Stats Import Export" at bounding box center [551, 114] width 372 height 10
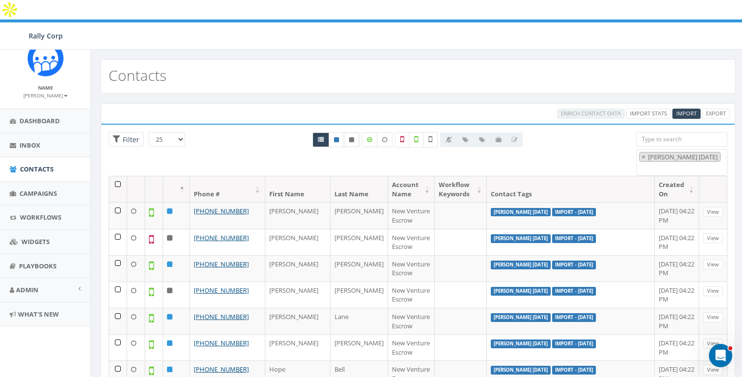
click at [356, 132] on link at bounding box center [352, 139] width 16 height 15
radio input "true"
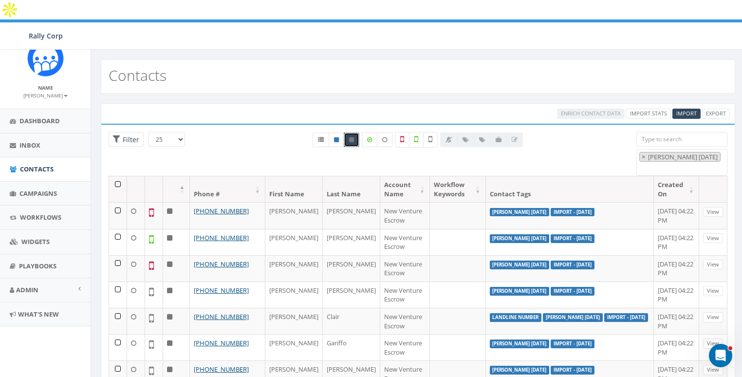
click at [330, 143] on div "All 0 contact(s) on current page All 628 contact(s) filtered" at bounding box center [417, 150] width 225 height 36
click at [353, 137] on icon at bounding box center [351, 140] width 5 height 6
click at [325, 132] on link at bounding box center [320, 139] width 17 height 15
radio input "true"
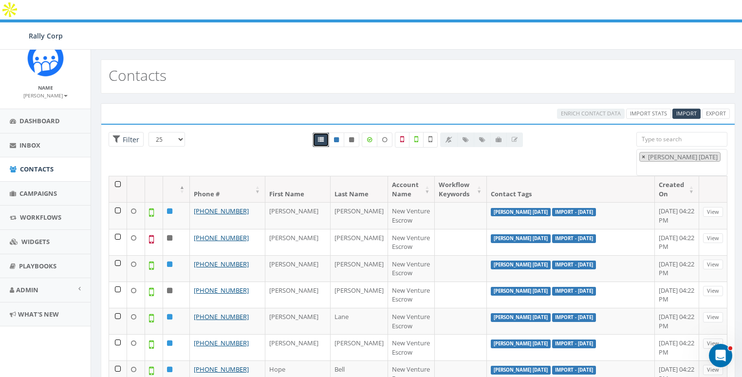
click at [642, 152] on span "×" at bounding box center [643, 156] width 3 height 9
select select
